Goal: Complete application form

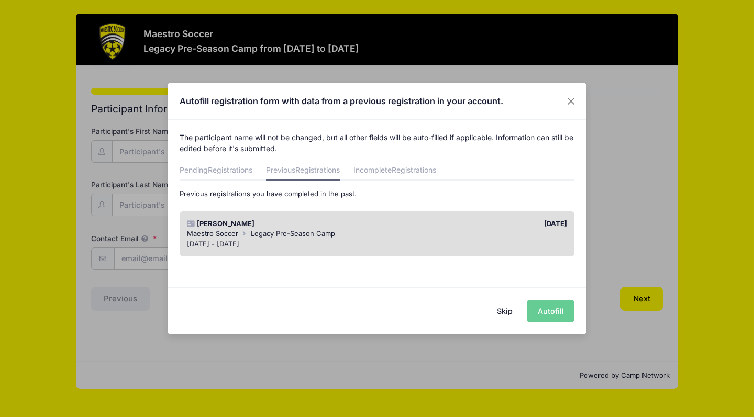
click at [247, 225] on div "[PERSON_NAME]" at bounding box center [279, 224] width 195 height 10
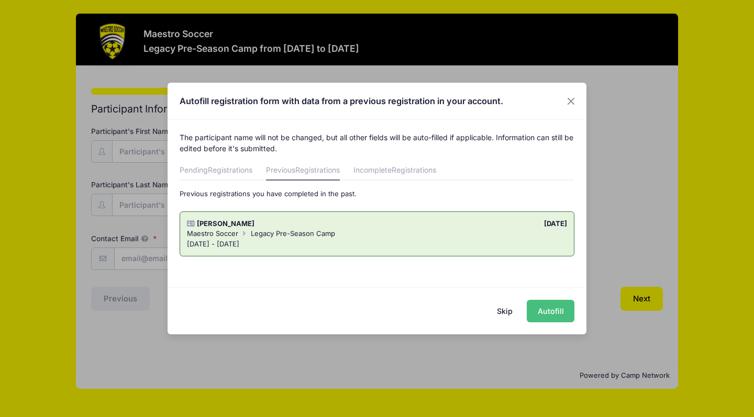
click at [549, 310] on button "Autofill" at bounding box center [551, 311] width 48 height 23
type input "[EMAIL_ADDRESS][DOMAIN_NAME]"
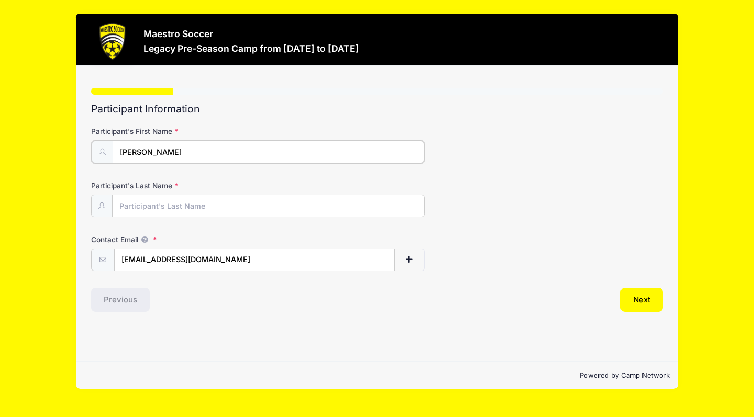
type input "[PERSON_NAME]"
click at [646, 297] on button "Next" at bounding box center [642, 299] width 42 height 24
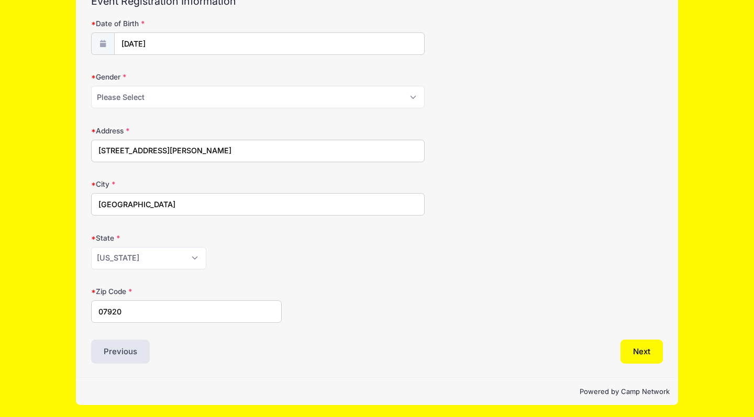
scroll to position [107, 0]
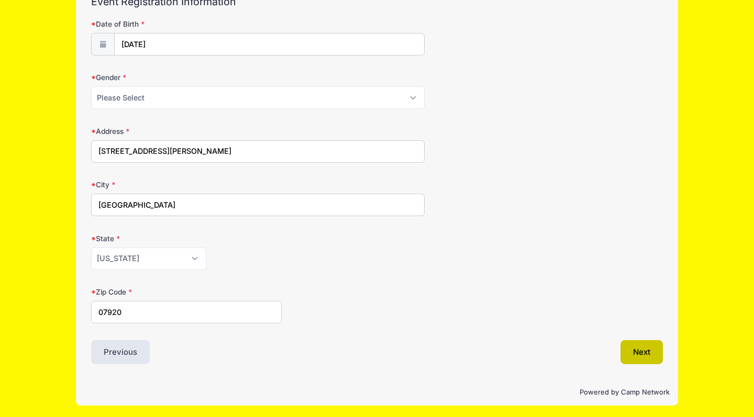
click at [640, 351] on button "Next" at bounding box center [642, 352] width 42 height 24
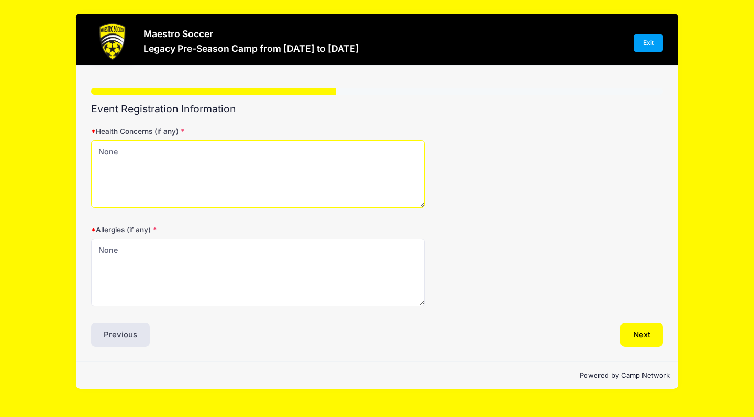
click at [340, 177] on textarea "None" at bounding box center [258, 174] width 334 height 68
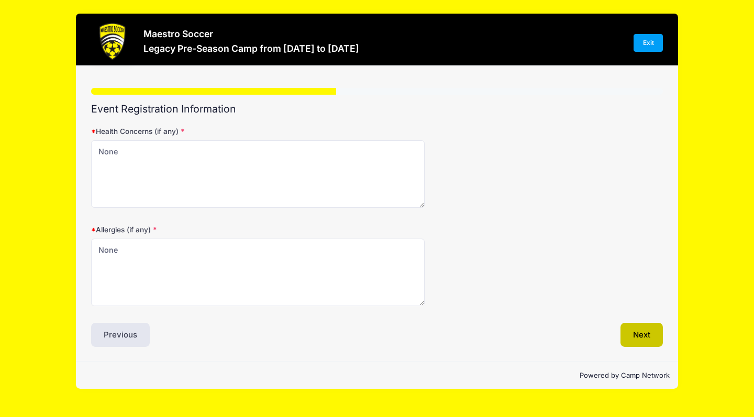
click at [636, 333] on button "Next" at bounding box center [642, 335] width 42 height 24
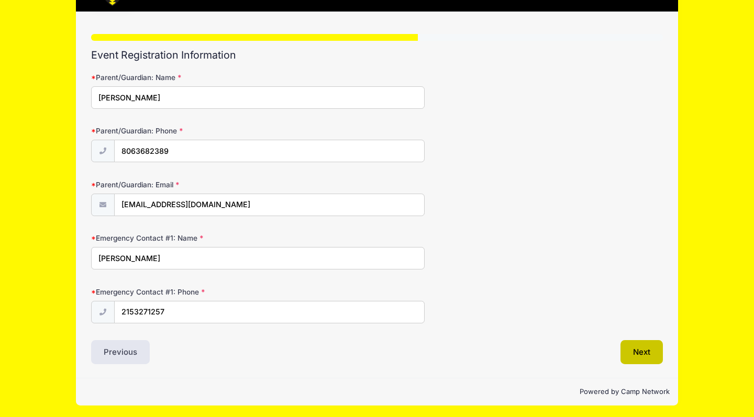
click at [646, 347] on button "Next" at bounding box center [642, 352] width 42 height 24
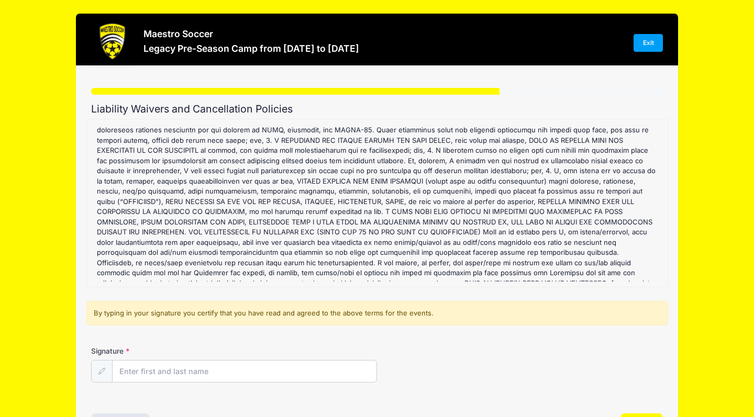
scroll to position [131, 0]
click at [185, 382] on input "Signature" at bounding box center [245, 372] width 264 height 23
type input "[PERSON_NAME]"
click at [462, 370] on div "Signature [PERSON_NAME]" at bounding box center [377, 364] width 572 height 37
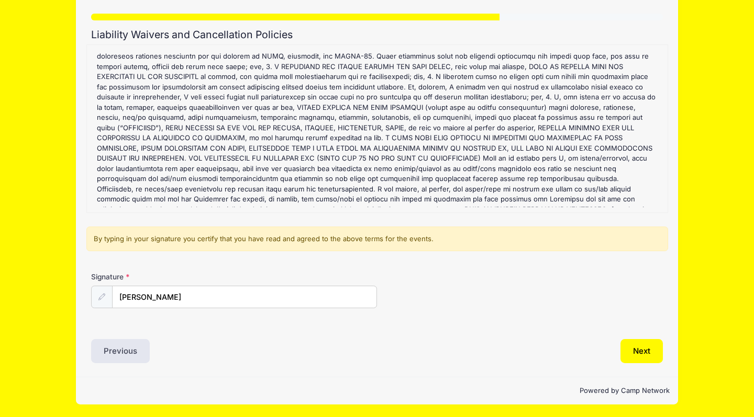
scroll to position [74, 0]
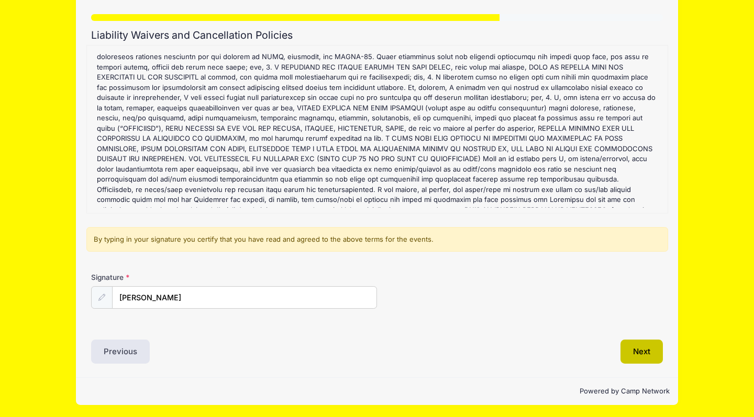
click at [637, 358] on button "Next" at bounding box center [642, 352] width 42 height 24
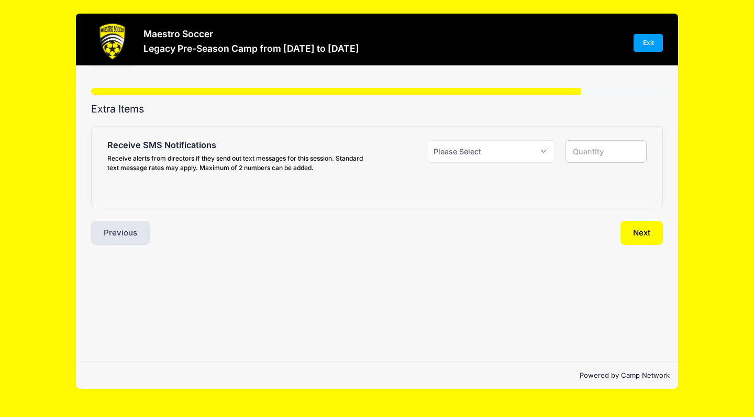
scroll to position [0, 0]
select select "1"
type input "1"
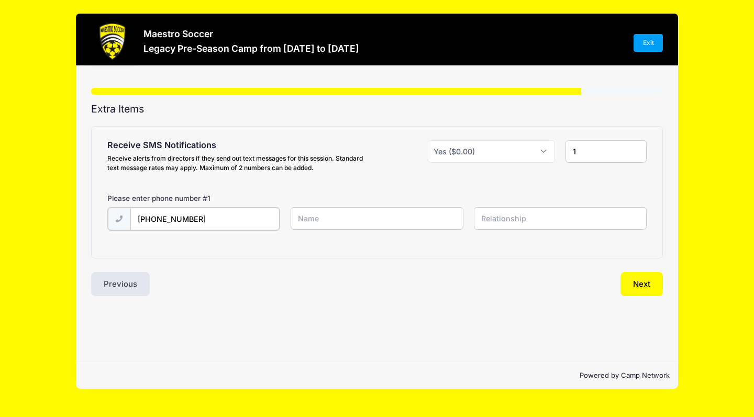
type input "[PHONE_NUMBER]"
type input "[PERSON_NAME]"
click at [0, 0] on input "text" at bounding box center [0, 0] width 0 height 0
type input "mother"
click at [602, 150] on input "1" at bounding box center [607, 151] width 82 height 23
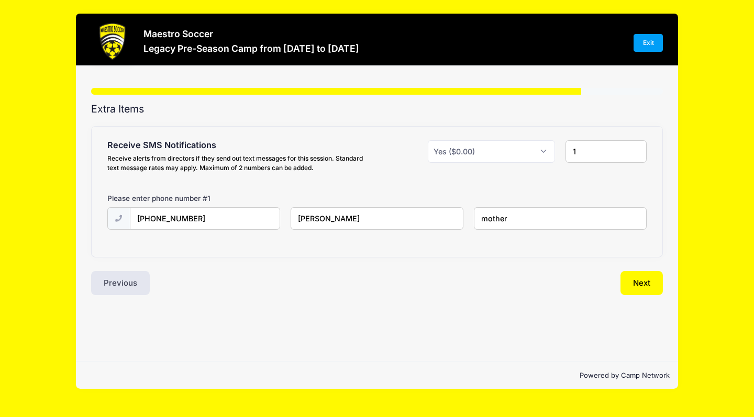
type input "2"
click at [638, 149] on input "2" at bounding box center [607, 151] width 82 height 23
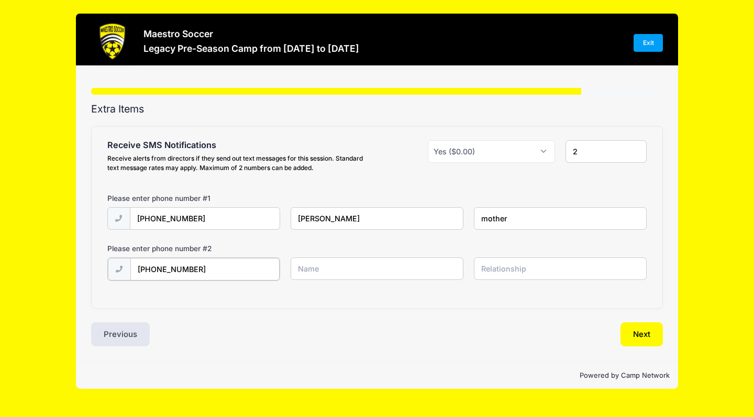
type input "[PHONE_NUMBER]"
type input "[PERSON_NAME]"
click at [0, 0] on input "text" at bounding box center [0, 0] width 0 height 0
type input "father"
click at [649, 330] on button "Next" at bounding box center [642, 334] width 42 height 24
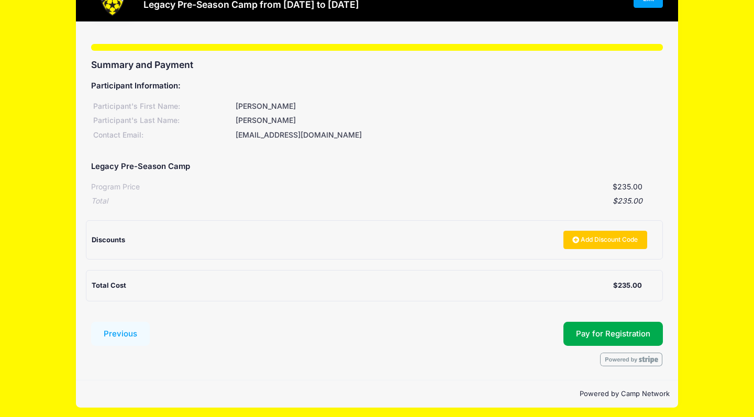
scroll to position [43, 0]
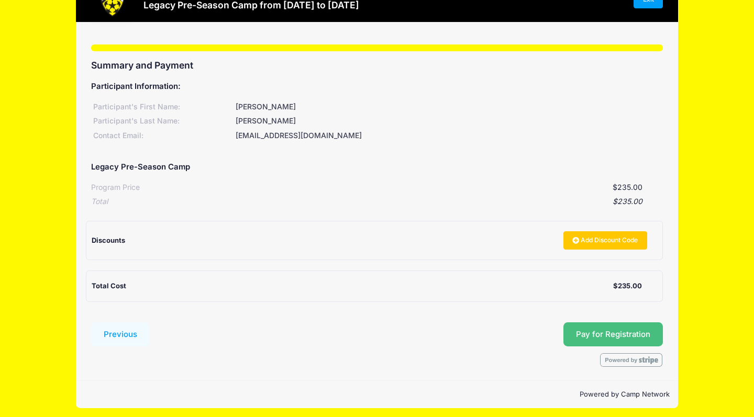
click at [592, 333] on span "Pay for Registration" at bounding box center [613, 334] width 74 height 9
